Goal: Transaction & Acquisition: Download file/media

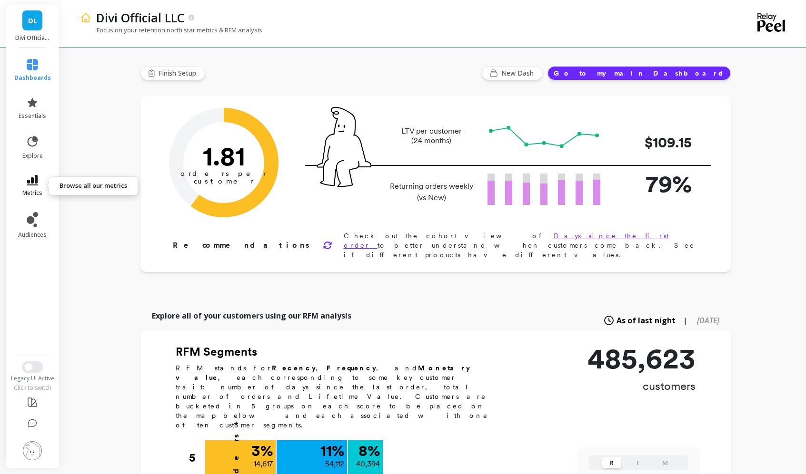
click at [34, 181] on icon at bounding box center [32, 180] width 11 height 10
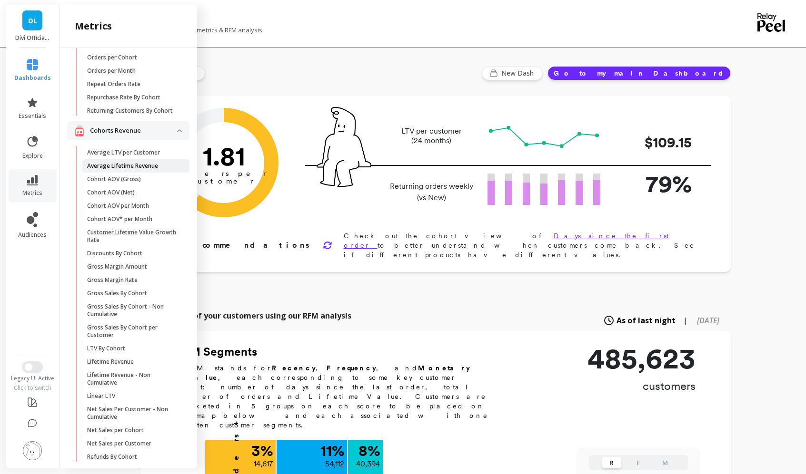
scroll to position [167, 0]
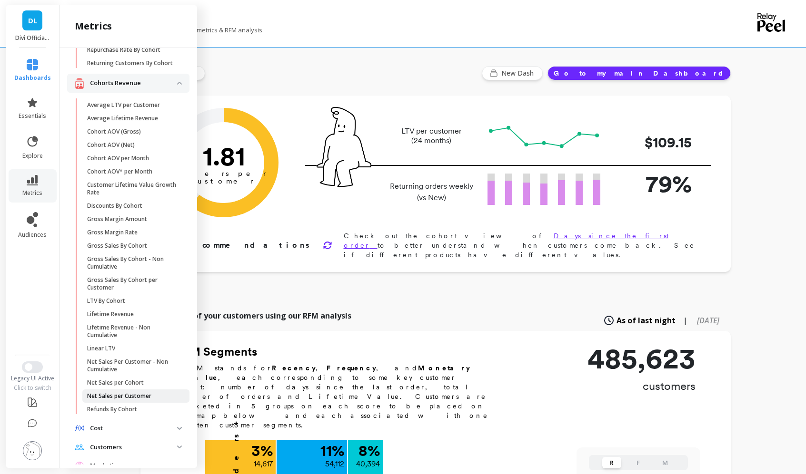
click at [130, 400] on p "Net Sales per Customer" at bounding box center [119, 397] width 64 height 8
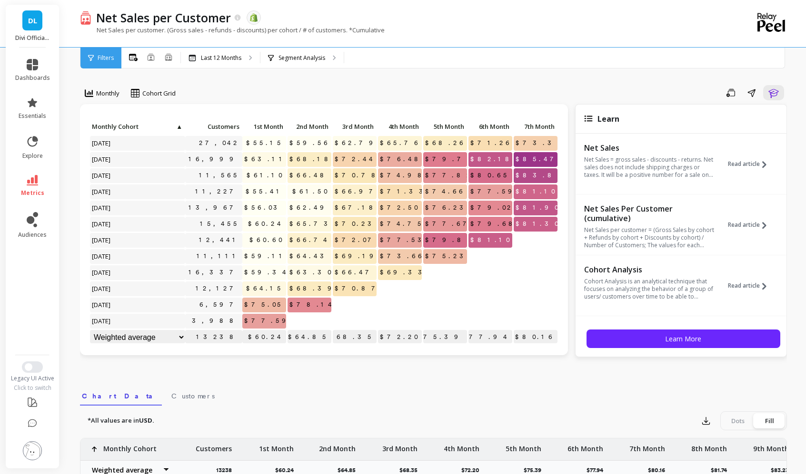
click at [111, 57] on span "Filters" at bounding box center [106, 58] width 16 height 8
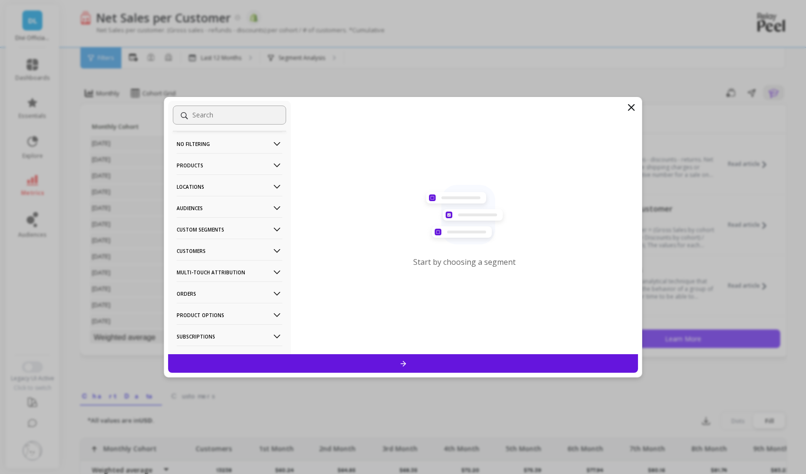
scroll to position [37, 0]
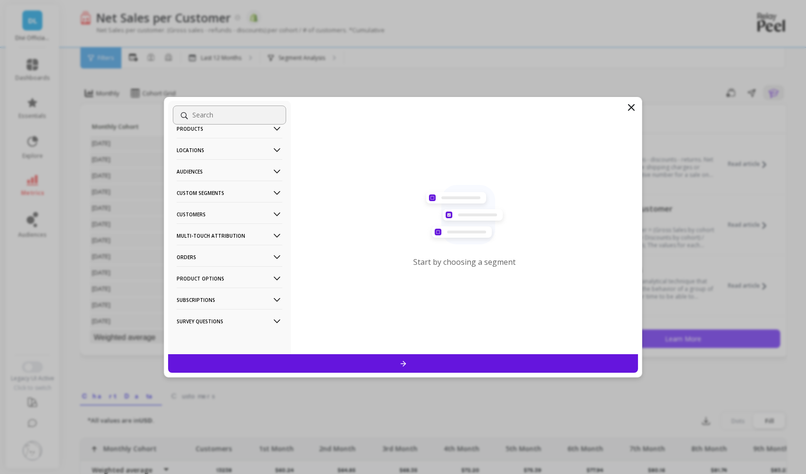
click at [210, 188] on p "Custom Segments" at bounding box center [230, 193] width 106 height 24
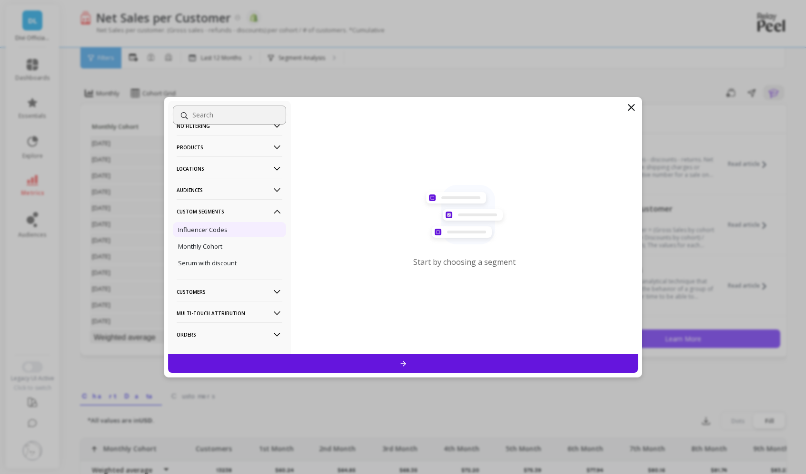
scroll to position [0, 0]
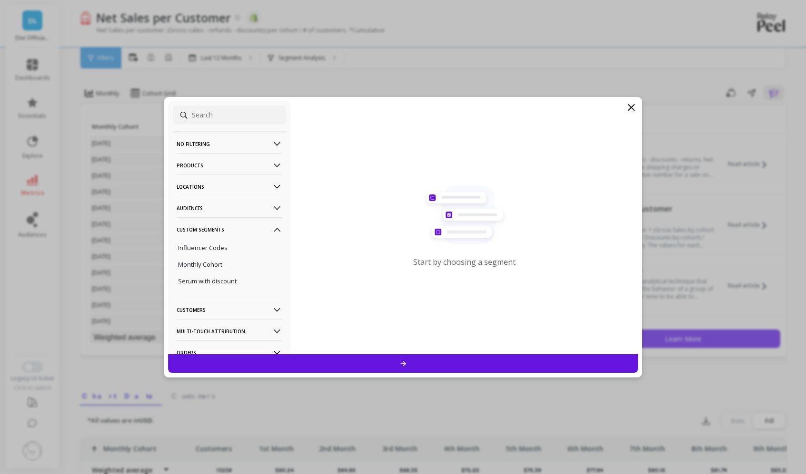
click at [204, 207] on p "Audiences" at bounding box center [230, 208] width 106 height 24
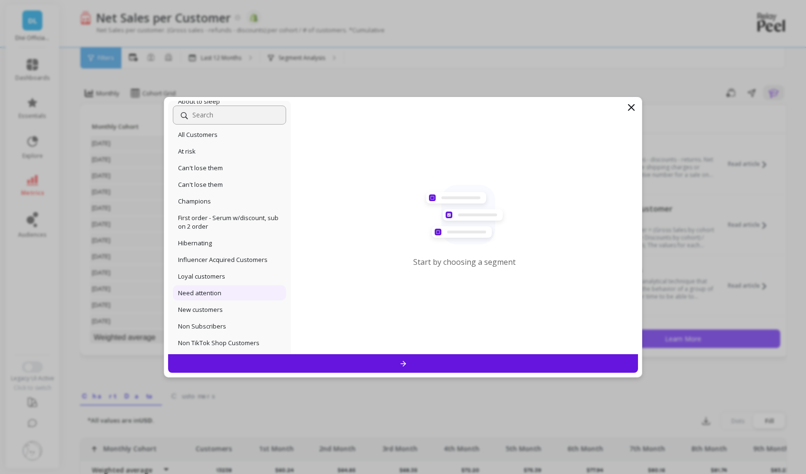
scroll to position [190, 0]
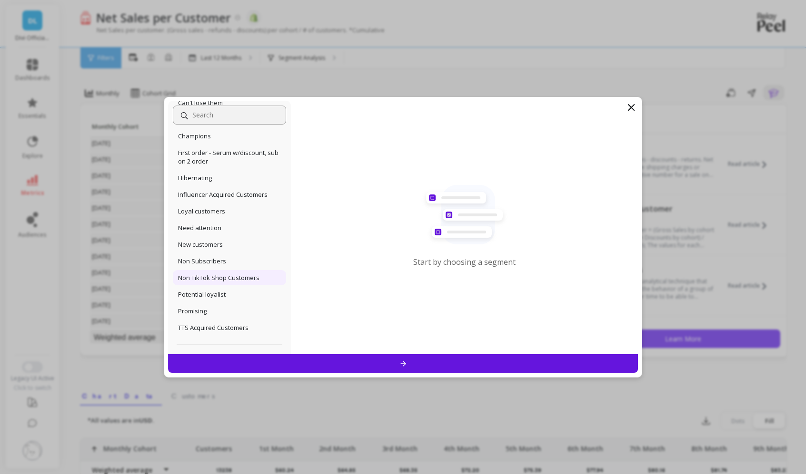
click at [216, 279] on p "Non TikTok Shop Customers" at bounding box center [218, 278] width 81 height 9
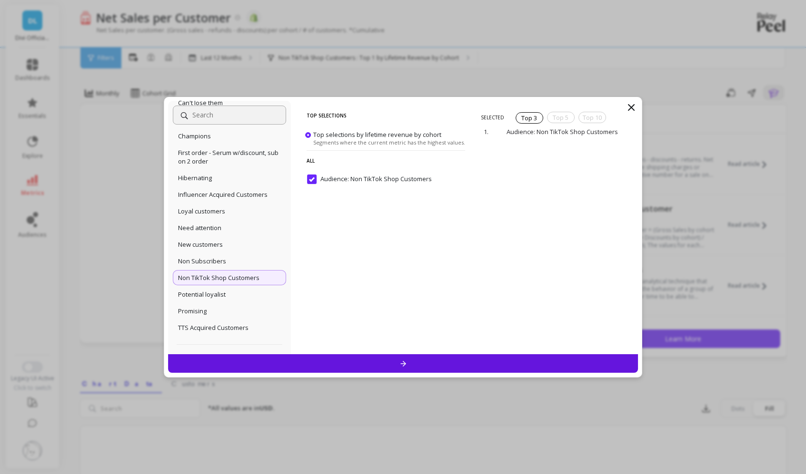
click at [482, 361] on div at bounding box center [403, 363] width 470 height 19
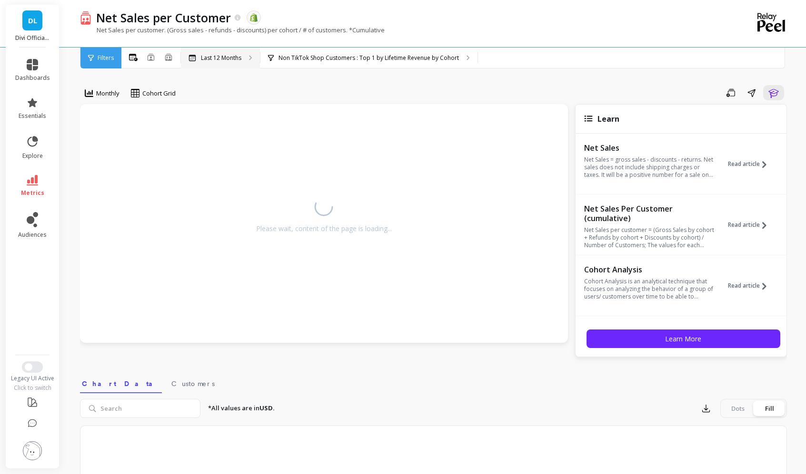
click at [211, 59] on p "Last 12 Months" at bounding box center [221, 58] width 40 height 8
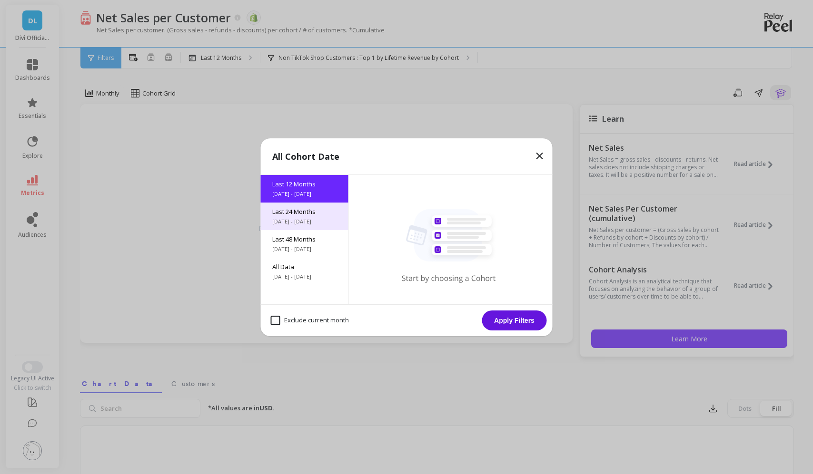
click at [304, 216] on div "Last 24 Months [DATE] - [DATE]" at bounding box center [305, 217] width 88 height 28
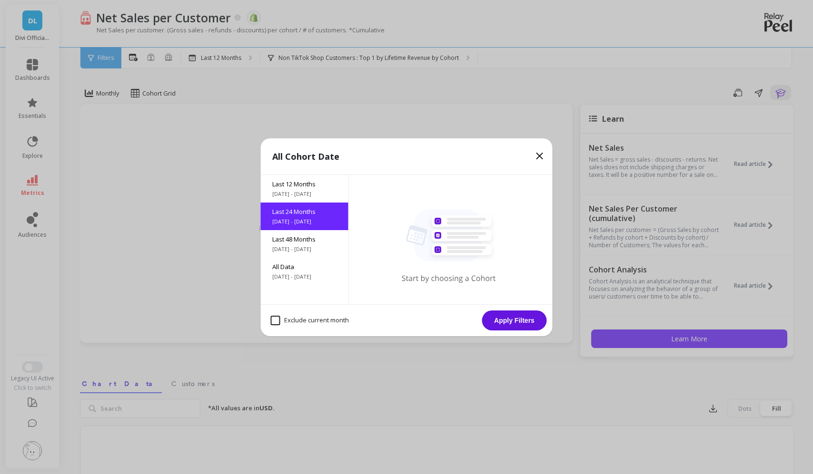
click at [520, 318] on button "Apply Filters" at bounding box center [514, 321] width 65 height 20
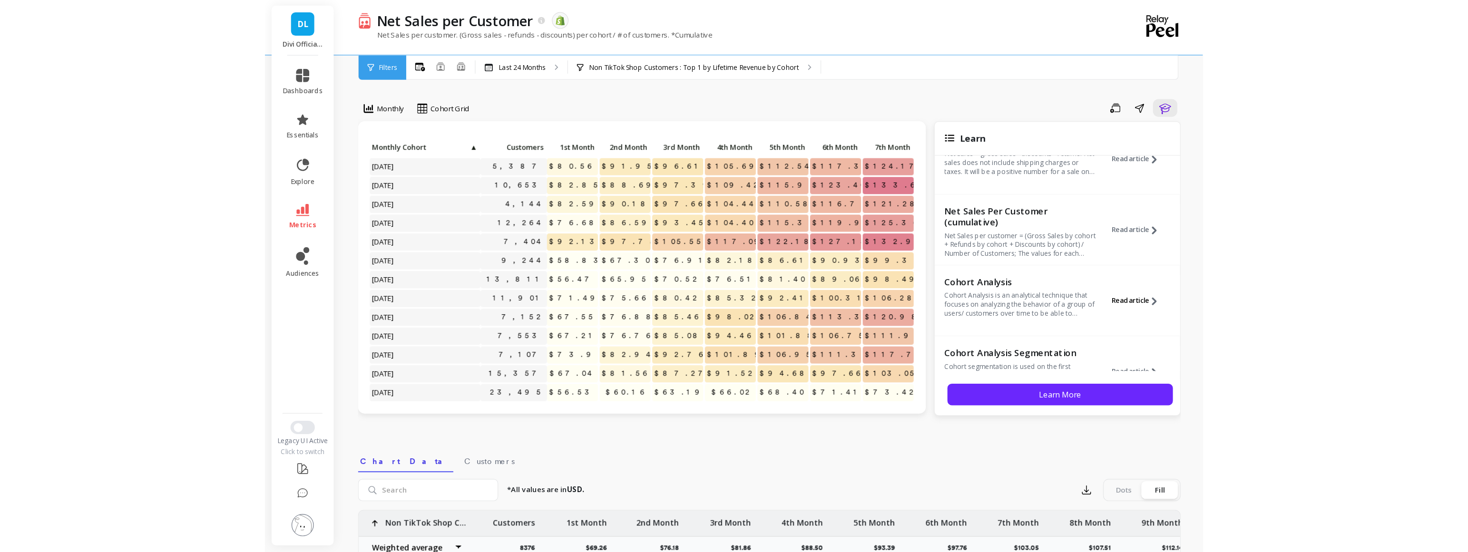
scroll to position [127, 0]
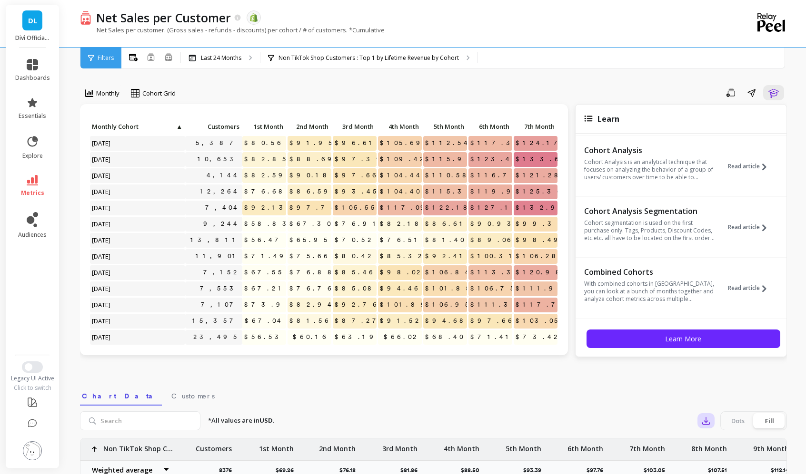
click at [701, 421] on icon "button" at bounding box center [706, 421] width 10 height 10
click at [728, 443] on span "CSV" at bounding box center [724, 448] width 14 height 10
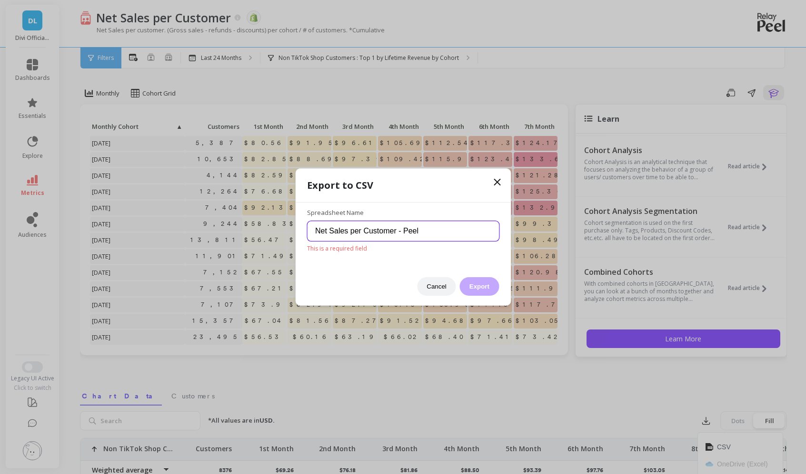
click at [448, 232] on input "Net Sales per Customer - Peel" at bounding box center [403, 231] width 192 height 20
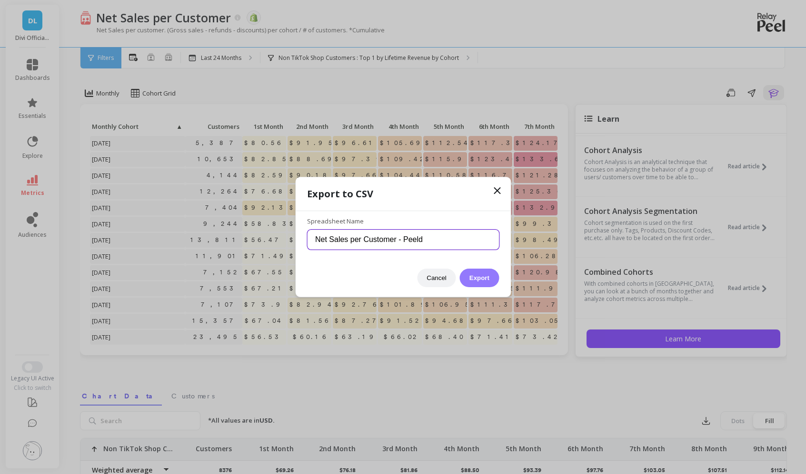
type input "Net Sales per Customer - Peeld"
click at [486, 281] on button "Export" at bounding box center [479, 278] width 39 height 19
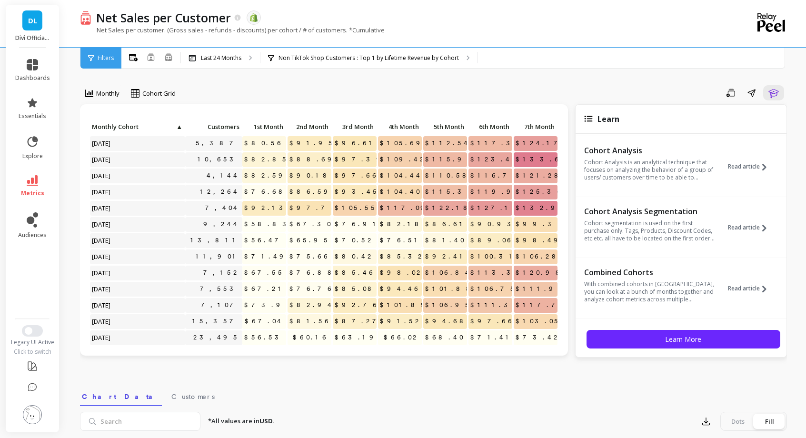
click at [401, 374] on div "Monthly Cohort Grid Save Share Learn Click to create an audience 5,387 $80.56 $…" at bounding box center [433, 401] width 707 height 727
